Goal: Transaction & Acquisition: Book appointment/travel/reservation

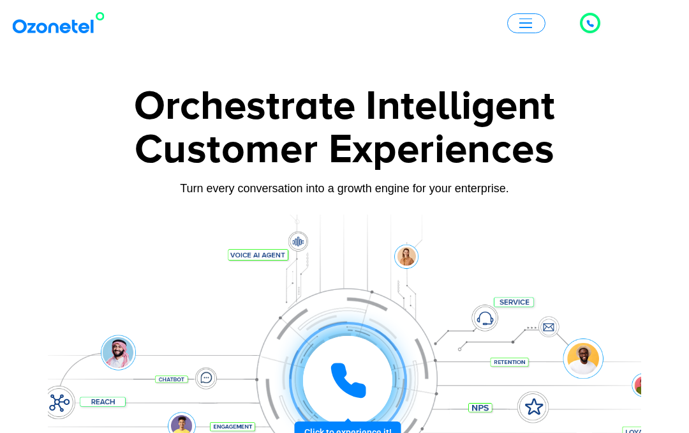
click at [534, 20] on button "button" at bounding box center [526, 23] width 38 height 20
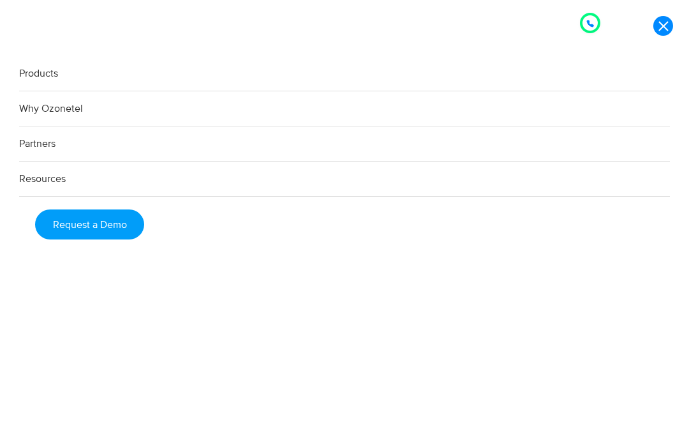
click at [662, 32] on link at bounding box center [663, 26] width 20 height 20
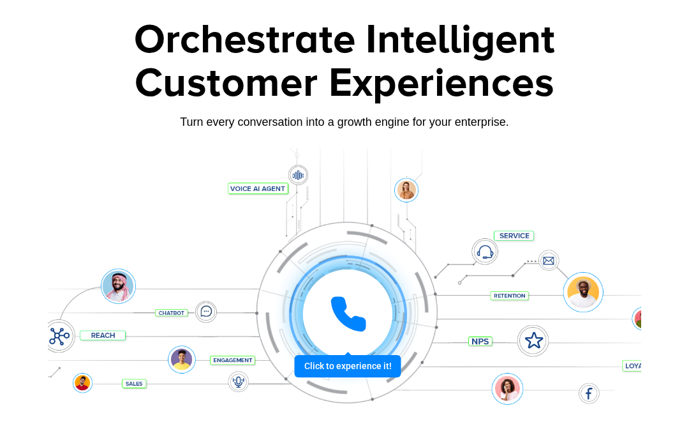
scroll to position [68, 0]
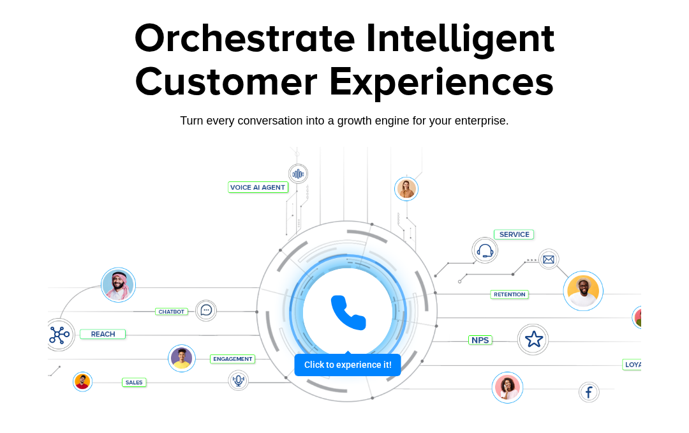
click at [373, 352] on div at bounding box center [347, 312] width 96 height 96
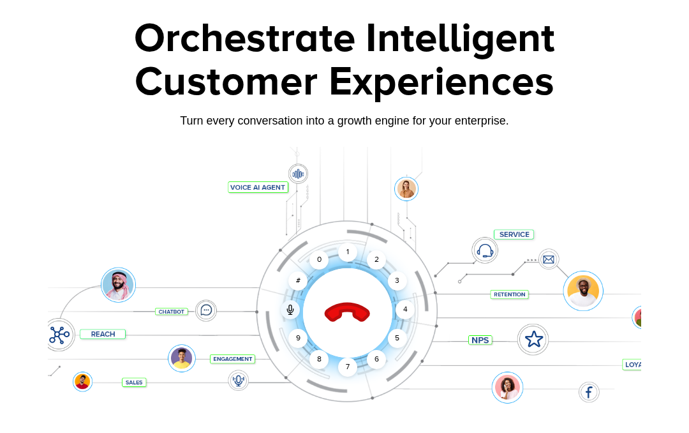
scroll to position [119, 0]
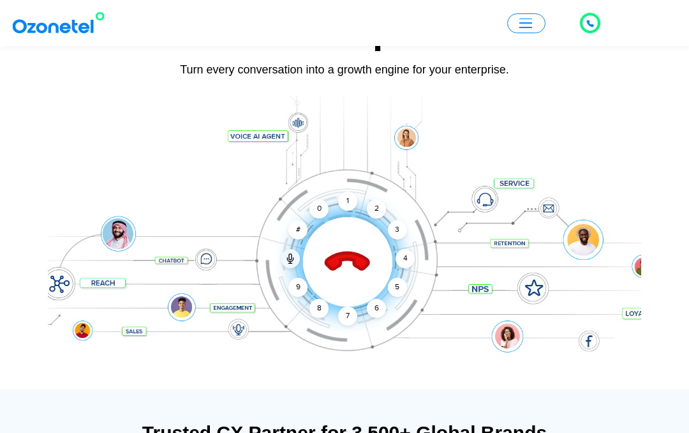
click at [348, 201] on div "1" at bounding box center [347, 200] width 19 height 19
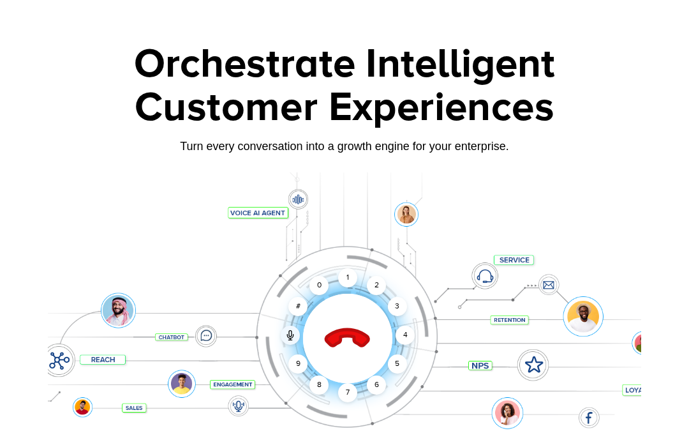
scroll to position [42, 0]
click at [348, 331] on icon at bounding box center [347, 339] width 45 height 45
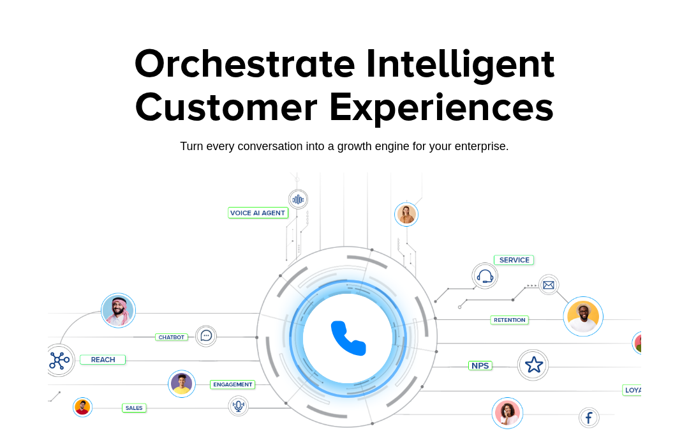
scroll to position [0, 0]
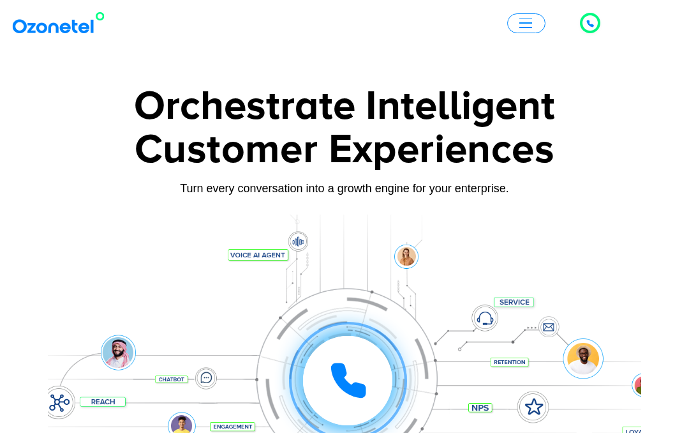
click at [526, 22] on span "button" at bounding box center [525, 22] width 13 height 1
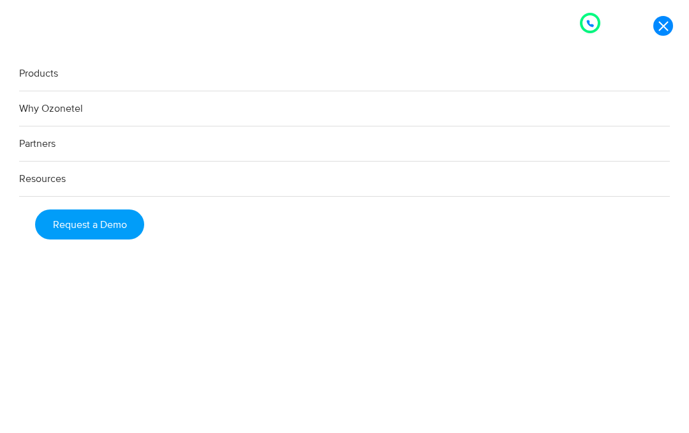
click at [78, 230] on link "Request a Demo" at bounding box center [89, 224] width 109 height 30
